Goal: Find specific page/section: Find specific page/section

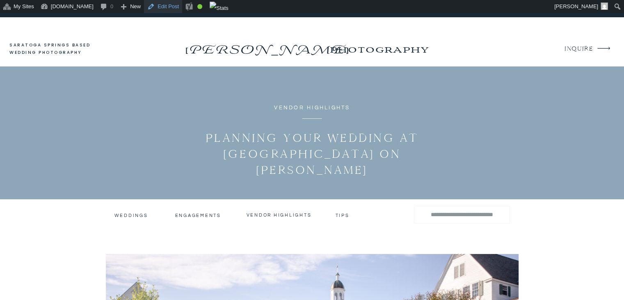
click at [182, 9] on link "Edit Post" at bounding box center [163, 6] width 38 height 13
